Goal: Find specific page/section: Find specific page/section

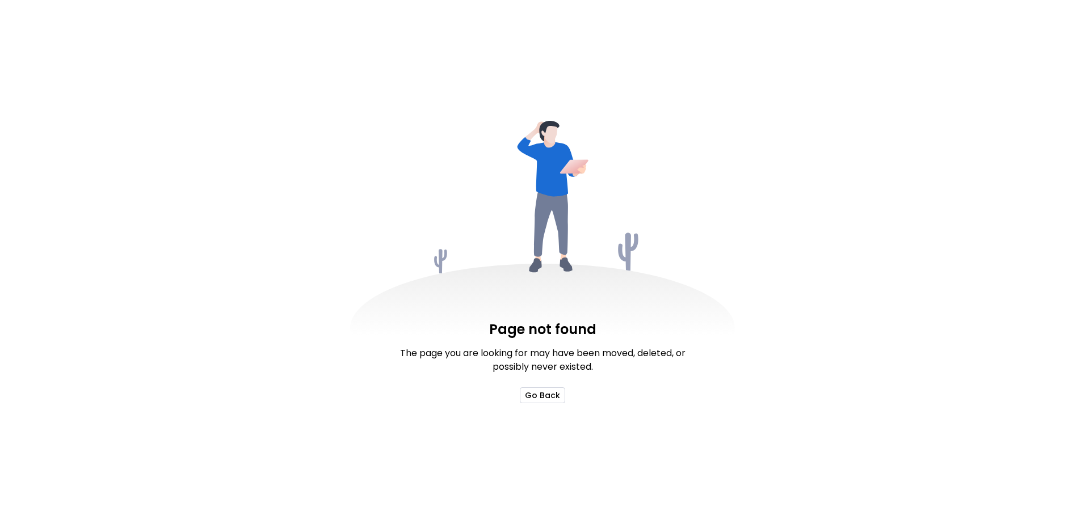
click at [541, 398] on button "Go Back" at bounding box center [542, 396] width 45 height 16
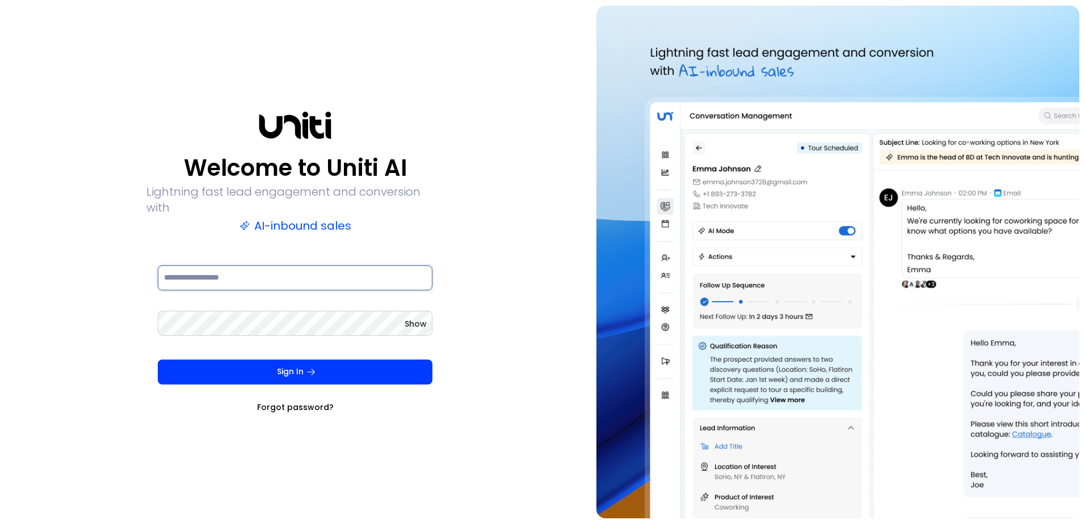
type input "**********"
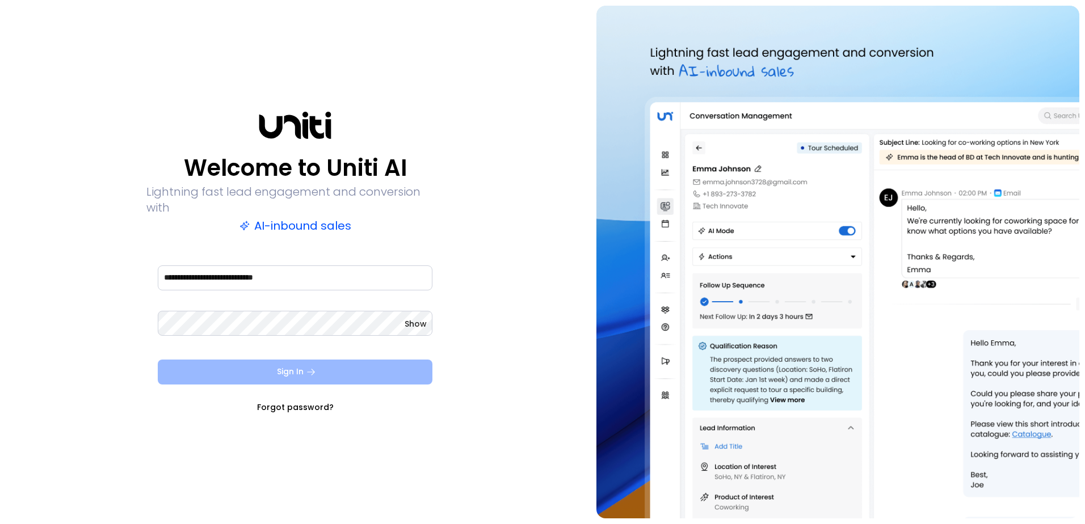
click at [285, 363] on button "Sign In" at bounding box center [295, 372] width 275 height 25
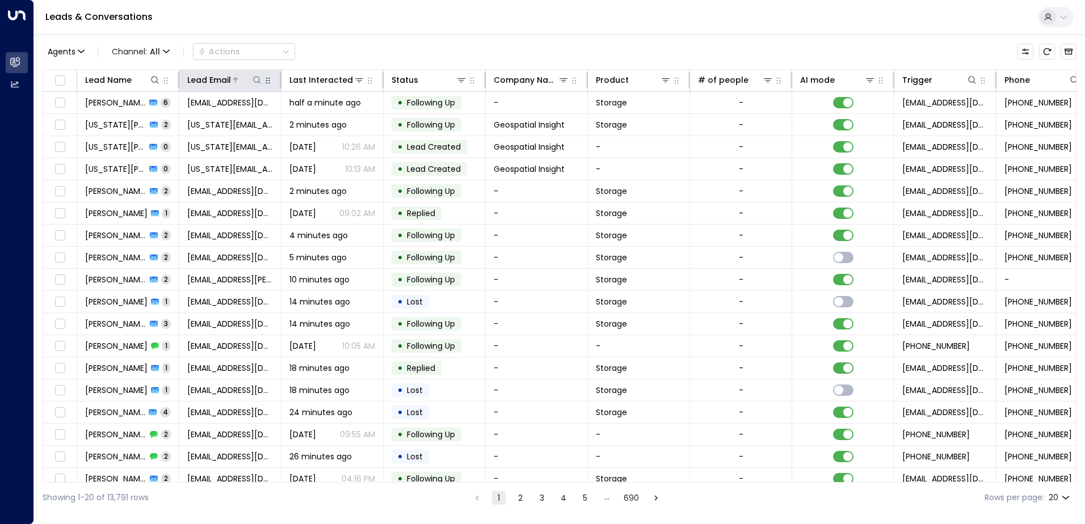
click at [256, 82] on icon at bounding box center [257, 79] width 9 height 9
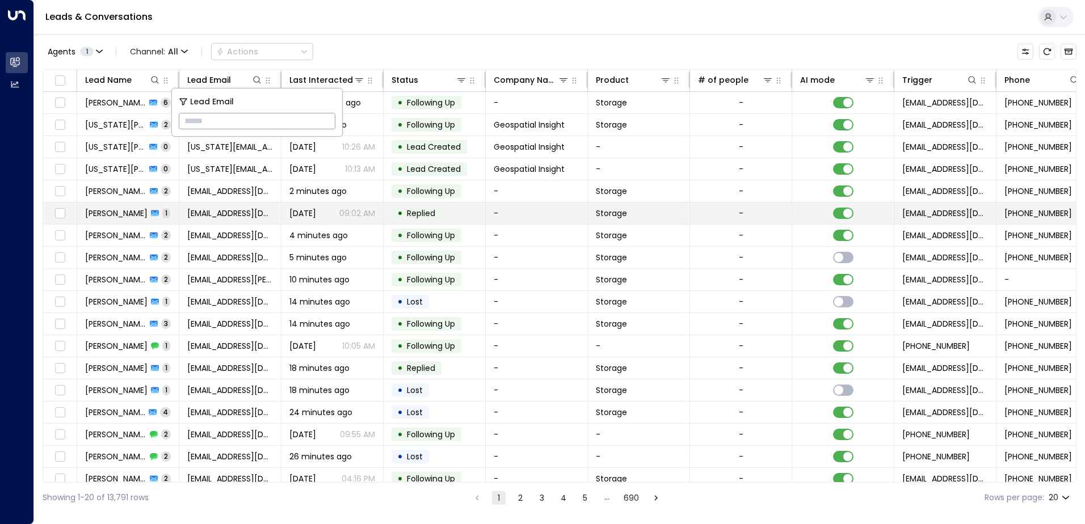
type input "**********"
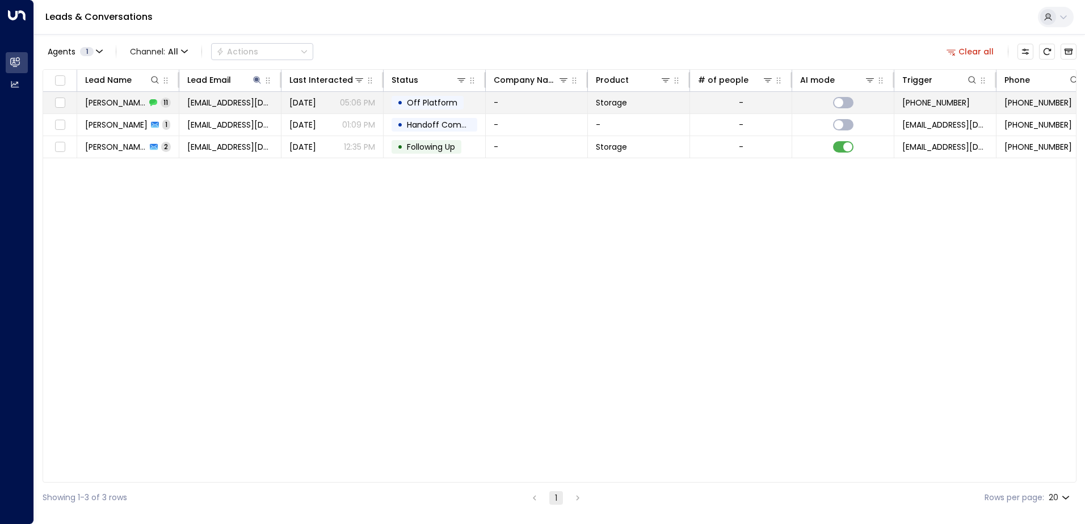
click at [526, 114] on tr "[PERSON_NAME] 11 [EMAIL_ADDRESS][DOMAIN_NAME] [DATE] 05:06 PM • Off Platform - …" at bounding box center [673, 103] width 1260 height 22
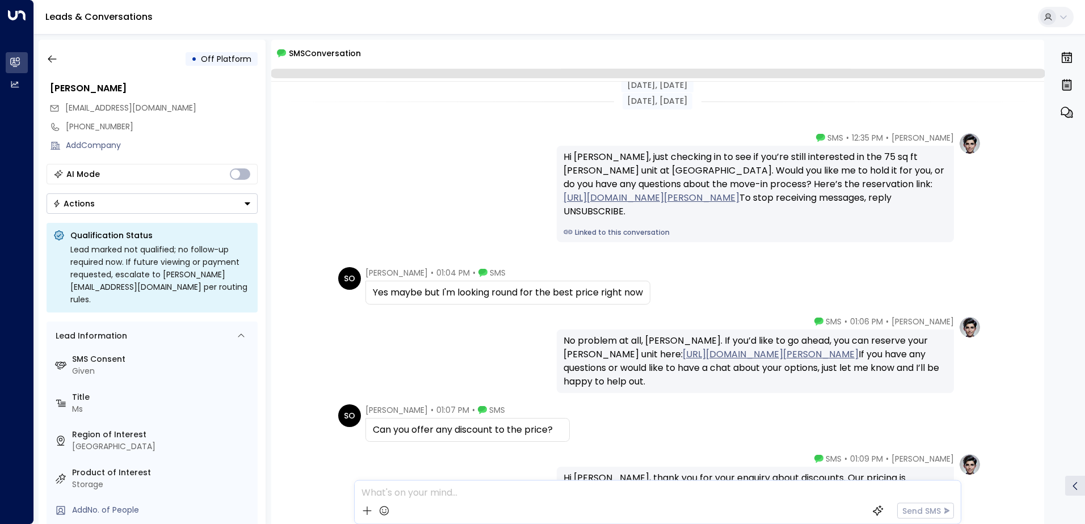
scroll to position [222, 0]
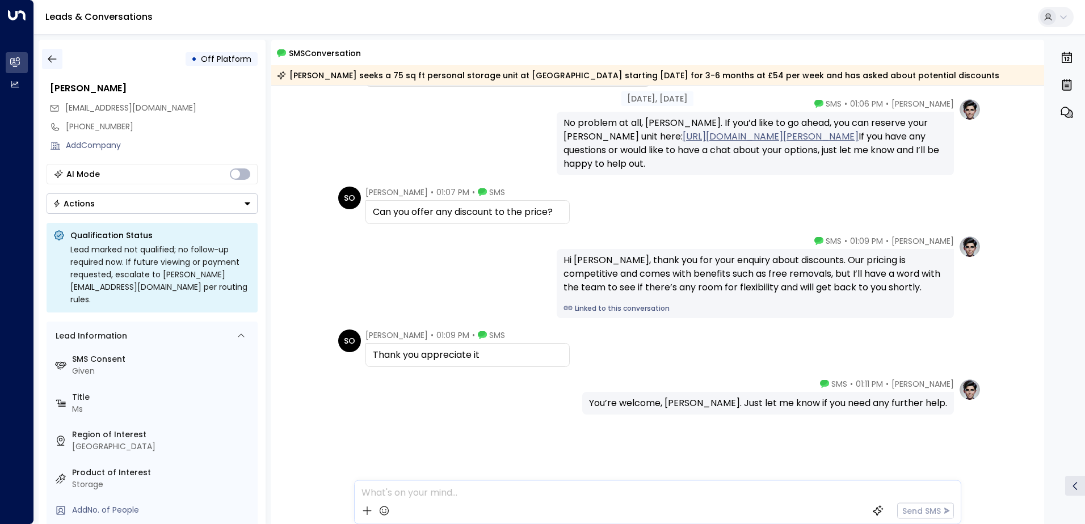
click at [60, 66] on button "button" at bounding box center [52, 59] width 20 height 20
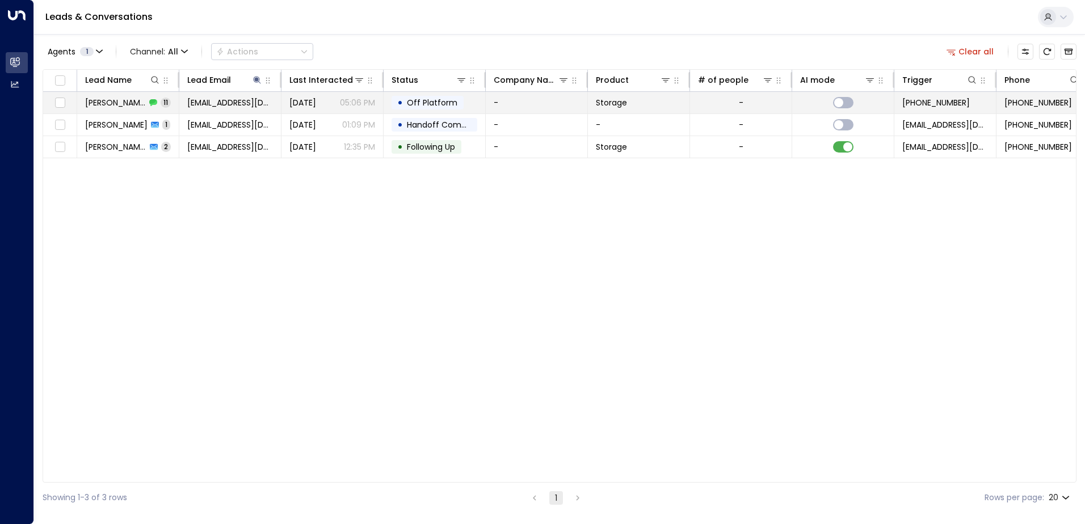
click at [602, 111] on td "Storage" at bounding box center [639, 103] width 102 height 22
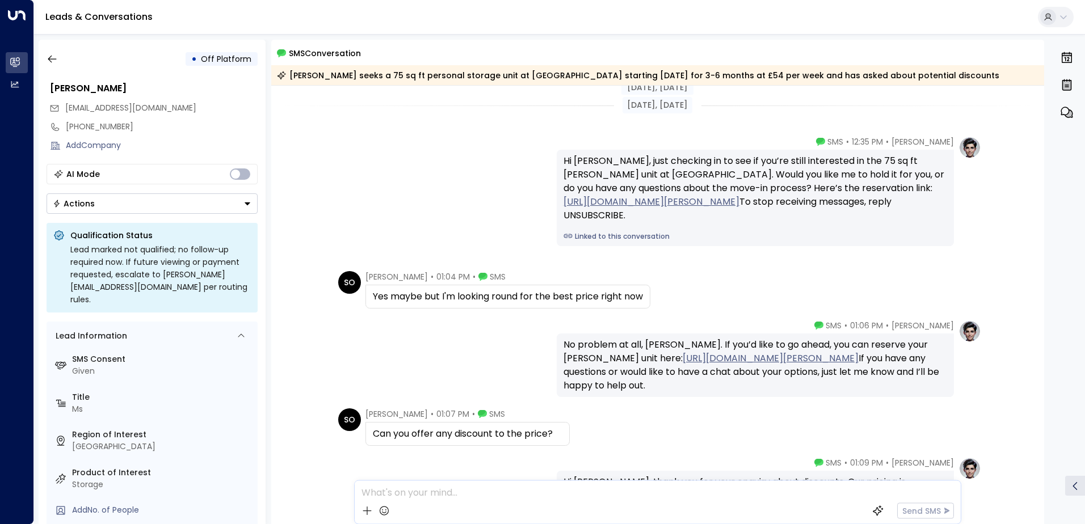
scroll to position [226, 0]
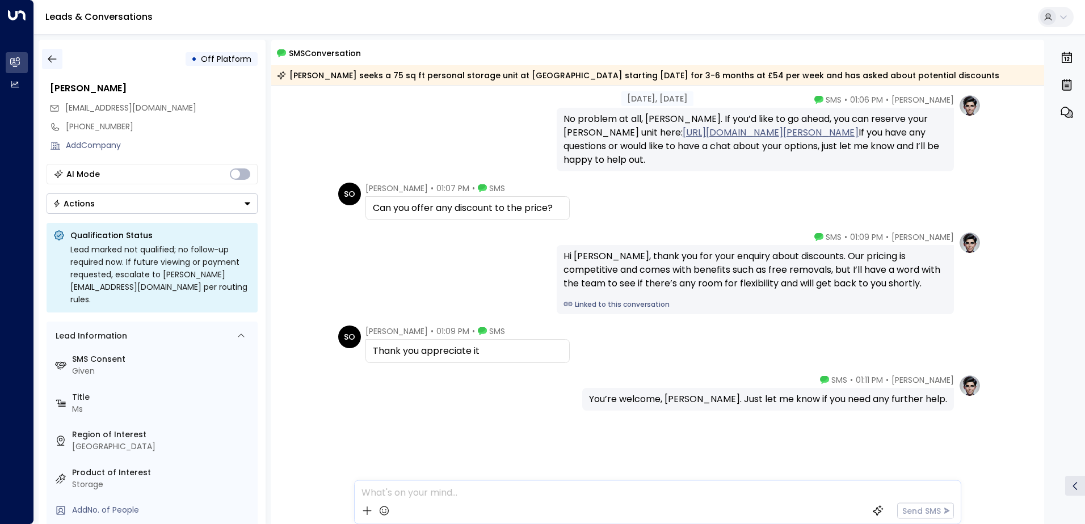
click at [56, 56] on icon "button" at bounding box center [52, 58] width 11 height 11
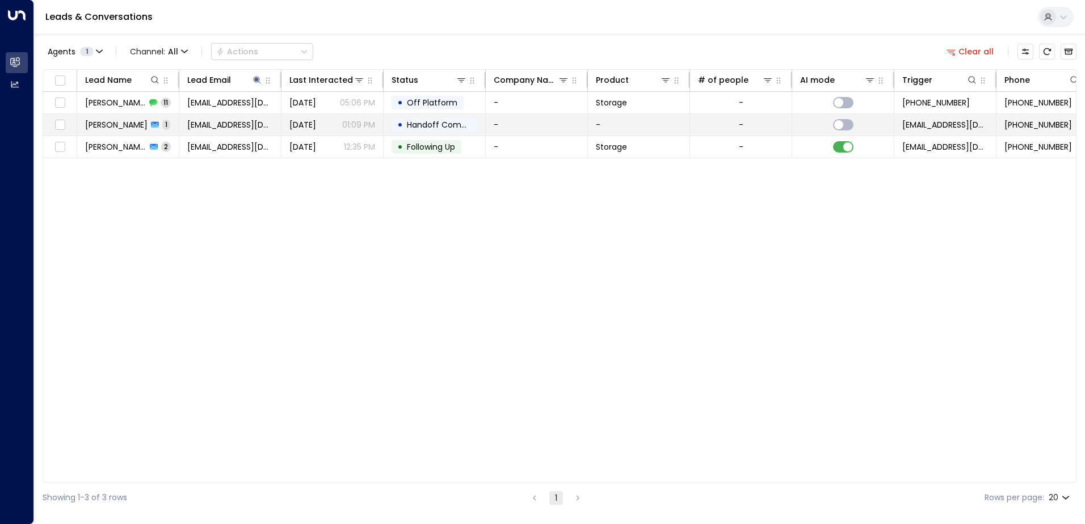
click at [660, 127] on td "-" at bounding box center [639, 125] width 102 height 22
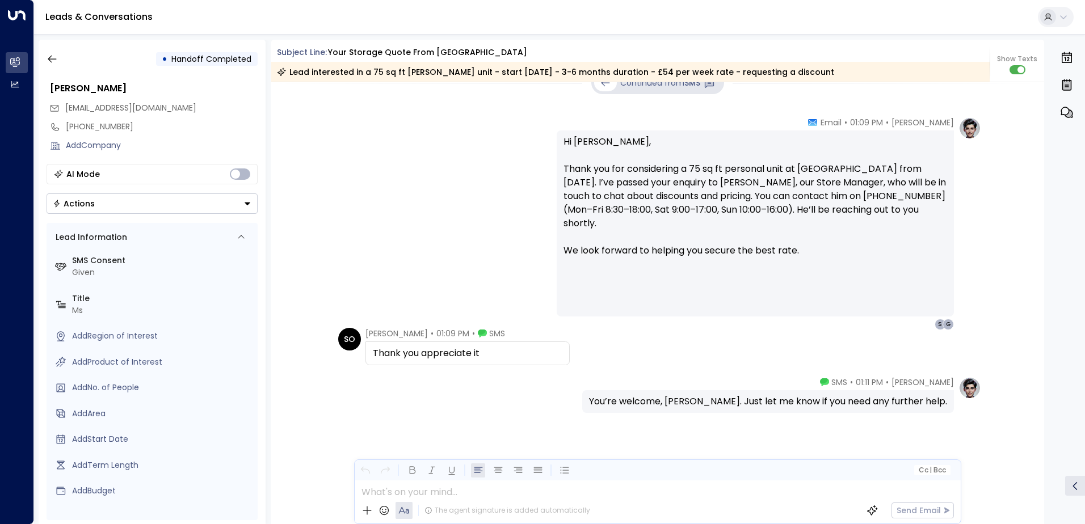
scroll to position [412, 0]
